Goal: Information Seeking & Learning: Learn about a topic

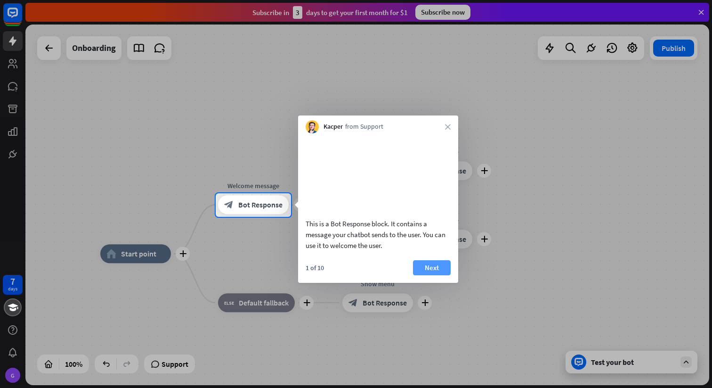
click at [429, 275] on button "Next" at bounding box center [432, 267] width 38 height 15
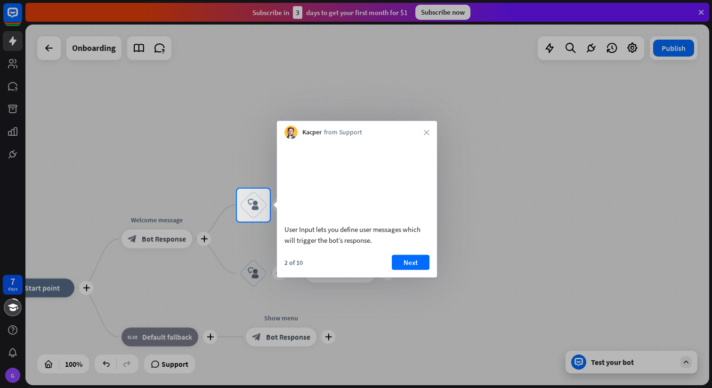
click at [423, 131] on div "Kacper from Support close" at bounding box center [357, 130] width 160 height 18
click at [427, 132] on icon "close" at bounding box center [427, 132] width 6 height 6
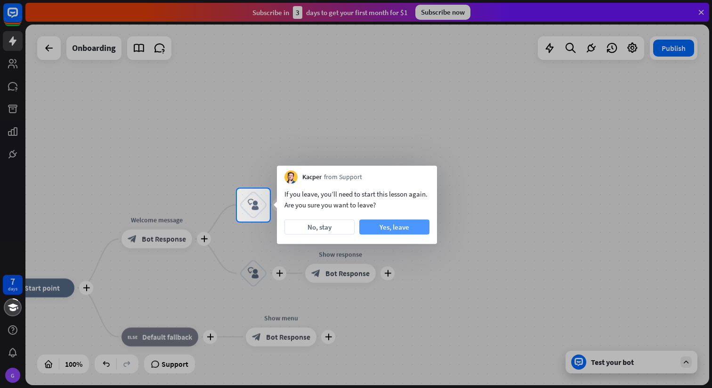
click at [401, 224] on button "Yes, leave" at bounding box center [394, 226] width 70 height 15
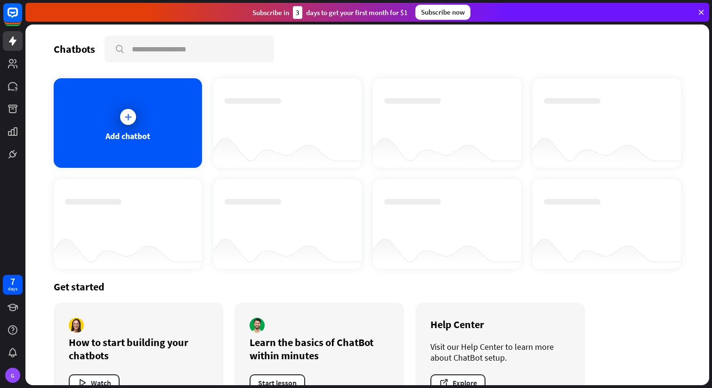
click at [703, 13] on icon at bounding box center [701, 12] width 8 height 8
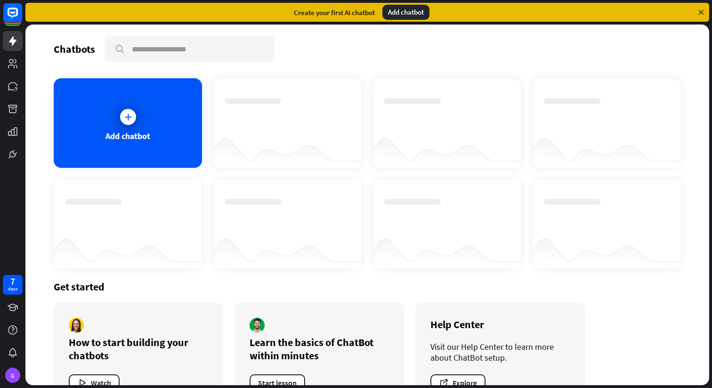
click at [699, 10] on icon at bounding box center [701, 12] width 8 height 8
